Goal: Task Accomplishment & Management: Use online tool/utility

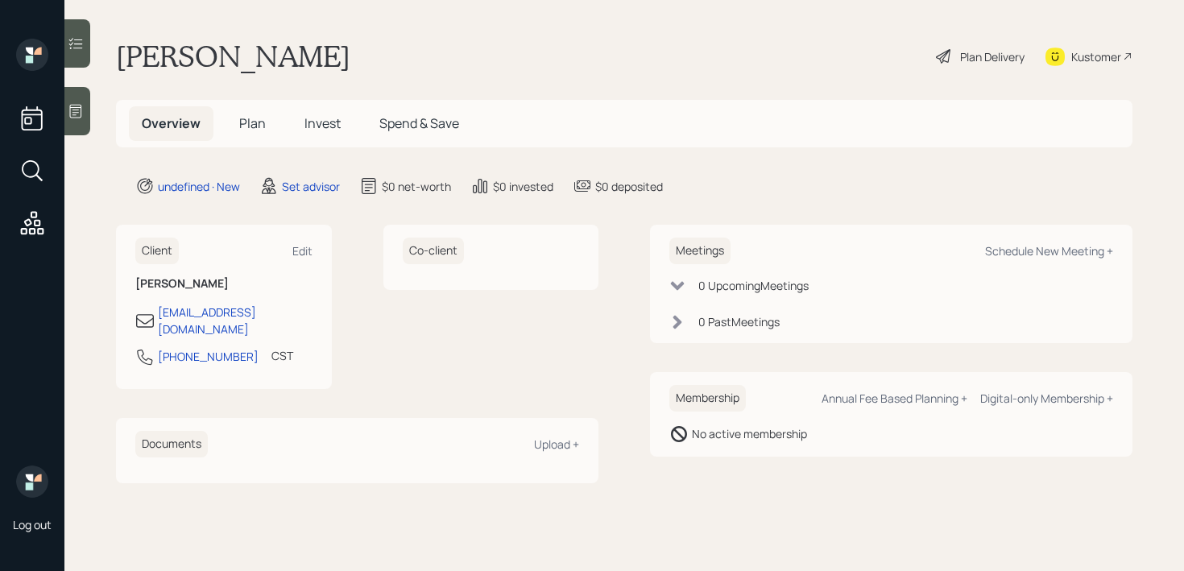
click at [83, 123] on div at bounding box center [77, 111] width 26 height 48
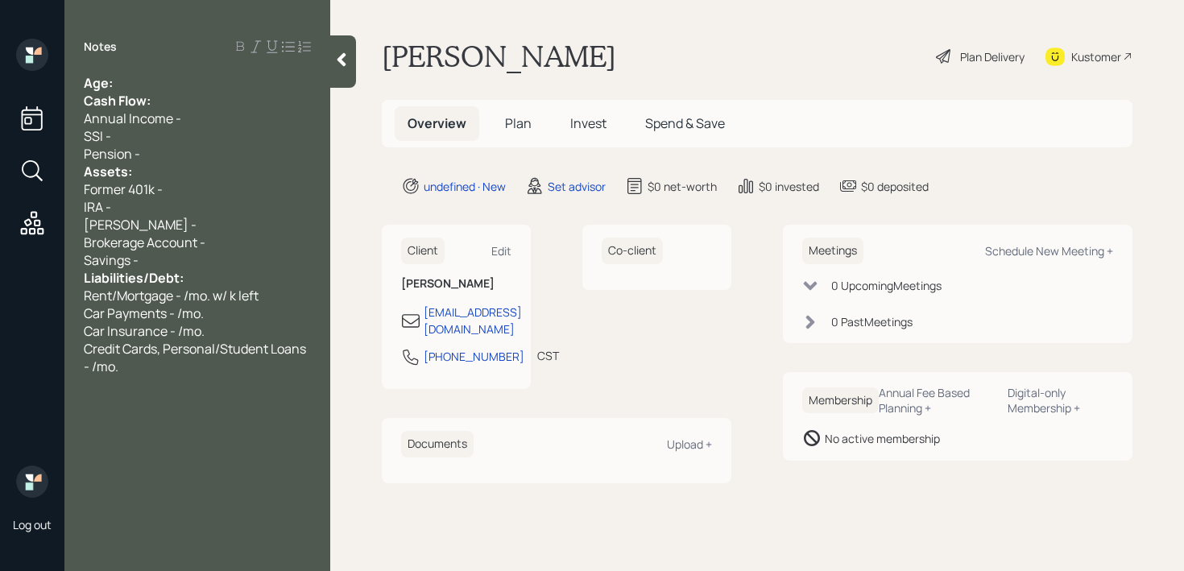
click at [152, 80] on div "Age:" at bounding box center [197, 83] width 227 height 18
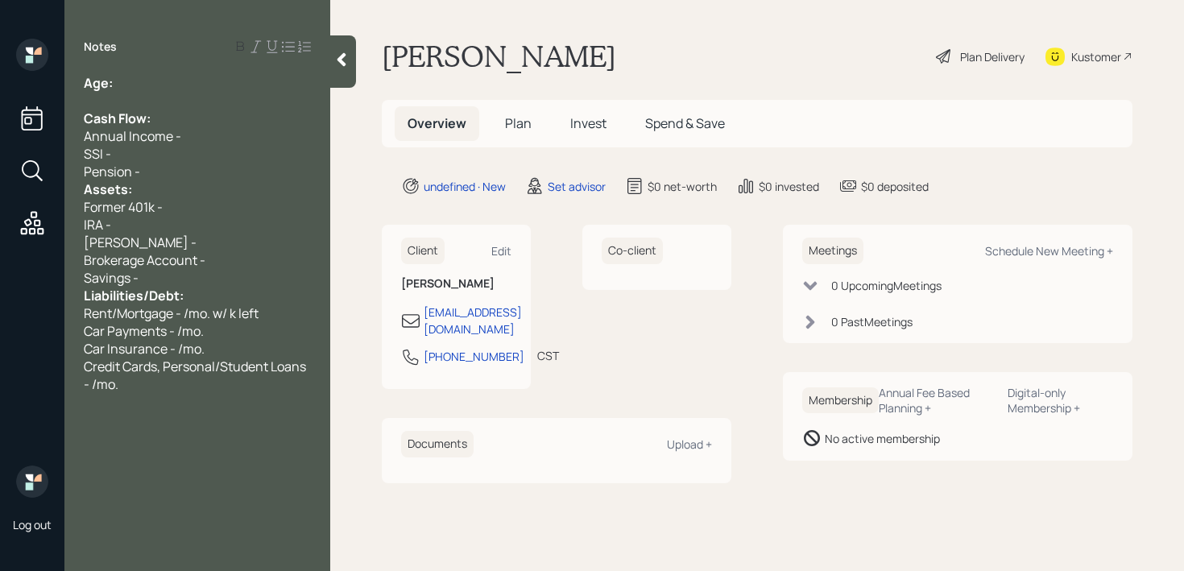
click at [168, 172] on div "Pension -" at bounding box center [197, 172] width 227 height 18
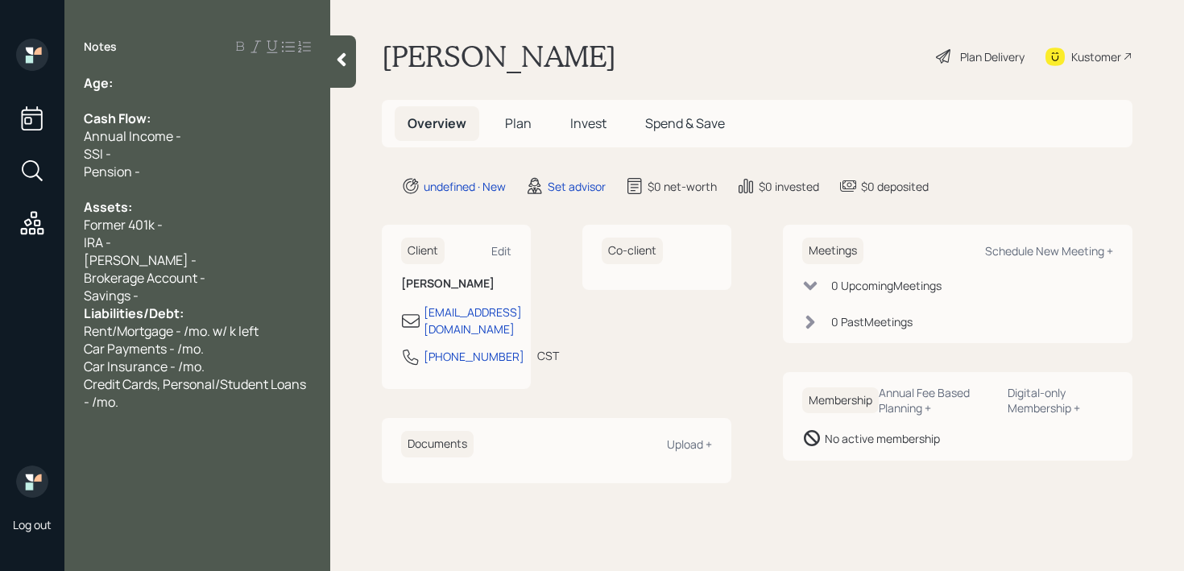
click at [200, 302] on div "Savings -" at bounding box center [197, 296] width 227 height 18
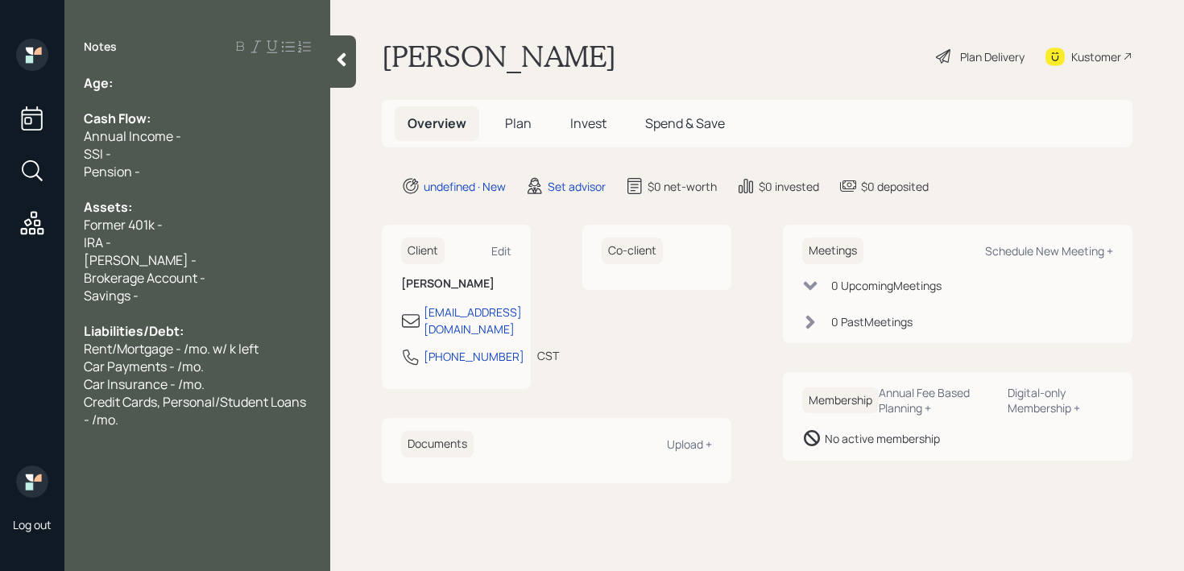
click at [197, 356] on span "Rent/Mortgage - /mo. w/ k left" at bounding box center [171, 349] width 175 height 18
click at [150, 240] on div "IRA -" at bounding box center [197, 243] width 227 height 18
click at [143, 91] on div "Age:" at bounding box center [197, 83] width 227 height 18
click at [1072, 51] on div "Kustomer" at bounding box center [1097, 56] width 50 height 17
